Goal: Task Accomplishment & Management: Manage account settings

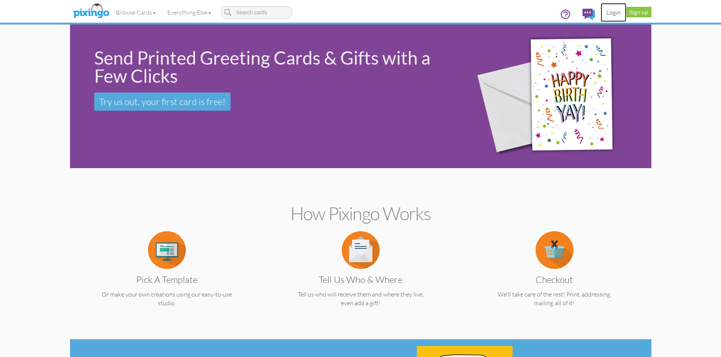
click at [618, 12] on link "Login" at bounding box center [613, 12] width 26 height 19
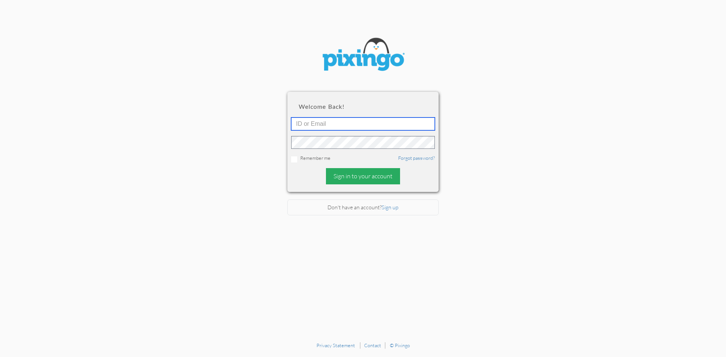
type input "6042"
click at [345, 174] on div "Sign in to your account" at bounding box center [363, 176] width 74 height 16
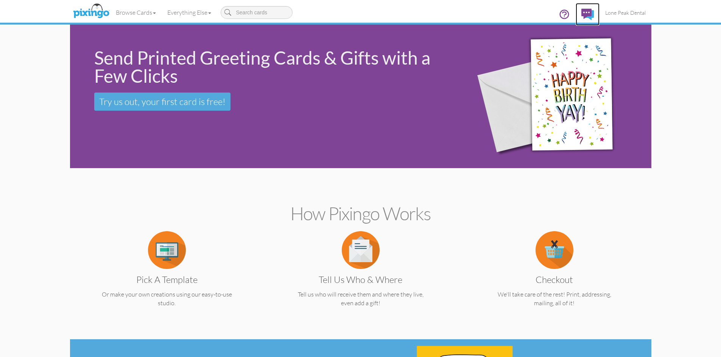
click at [589, 16] on img at bounding box center [587, 14] width 12 height 11
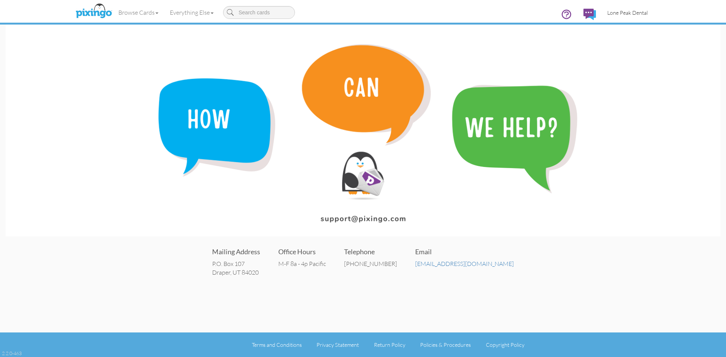
click at [641, 16] on span "Lone Peak Dental" at bounding box center [627, 12] width 40 height 6
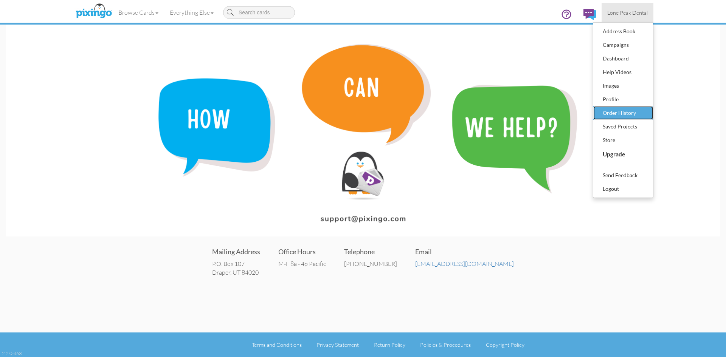
click at [627, 114] on div "Order History" at bounding box center [623, 112] width 45 height 11
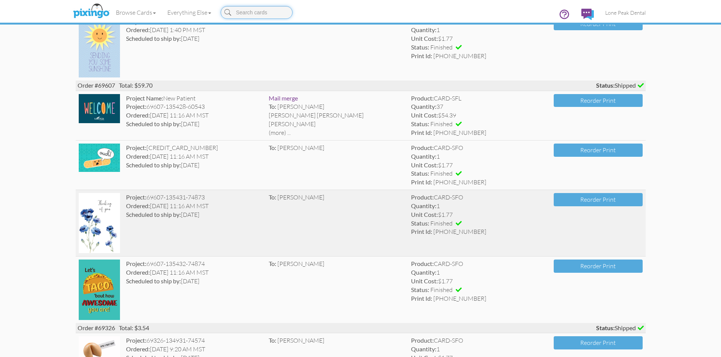
scroll to position [227, 0]
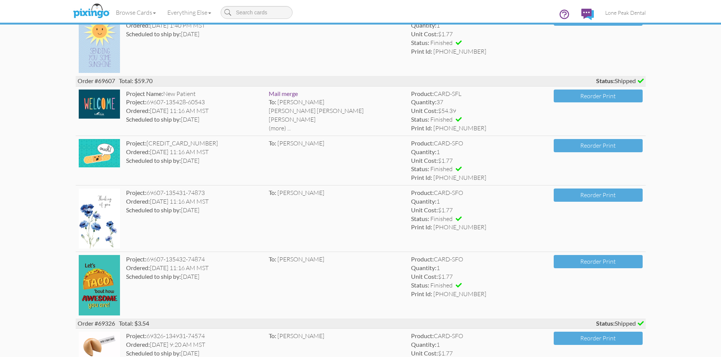
click at [107, 298] on img at bounding box center [100, 285] width 42 height 60
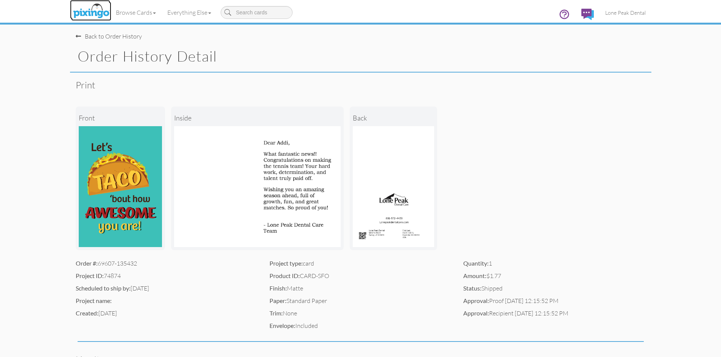
click at [86, 14] on img at bounding box center [91, 11] width 40 height 19
